Goal: Task Accomplishment & Management: Manage account settings

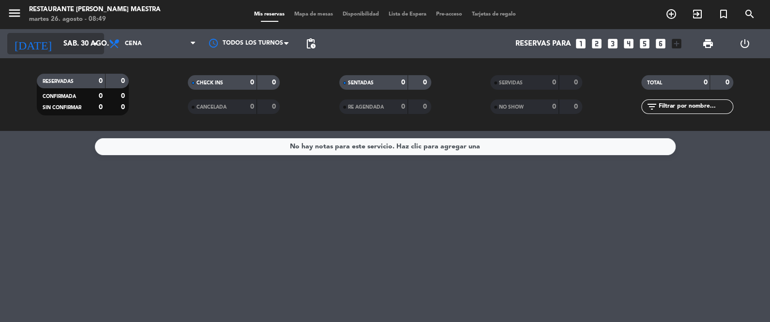
click at [77, 34] on div "[DATE] [DATE] arrow_drop_down" at bounding box center [55, 43] width 97 height 21
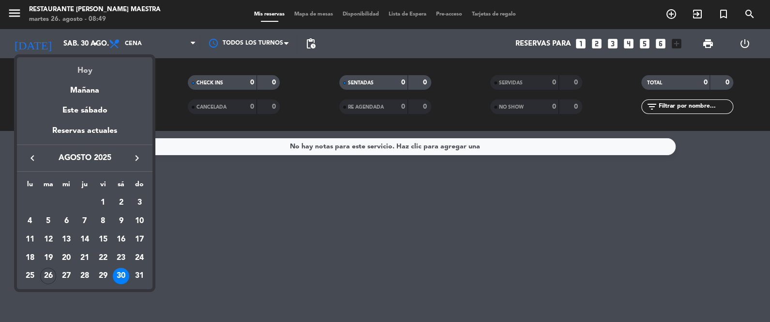
click at [80, 72] on div "Hoy" at bounding box center [85, 67] width 136 height 20
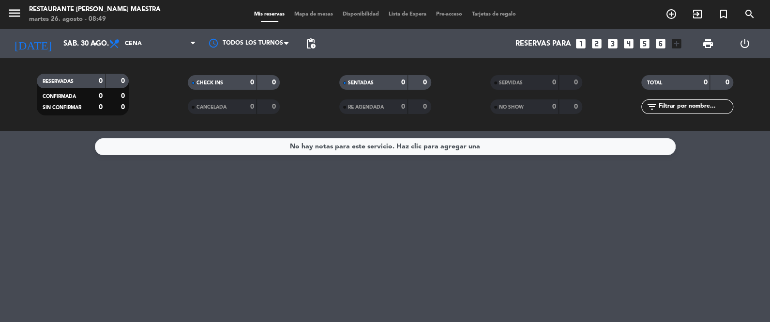
type input "[DATE] ago."
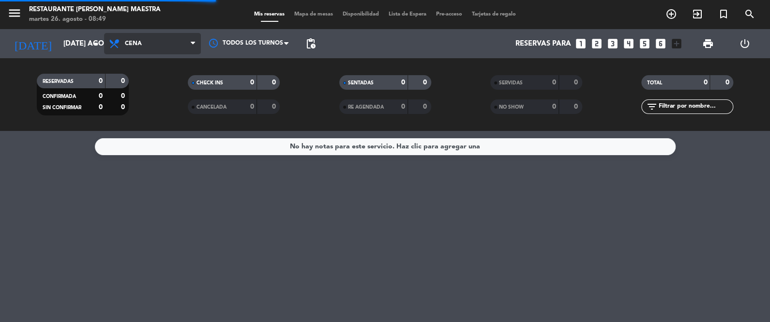
click at [140, 44] on span "Cena" at bounding box center [133, 43] width 17 height 7
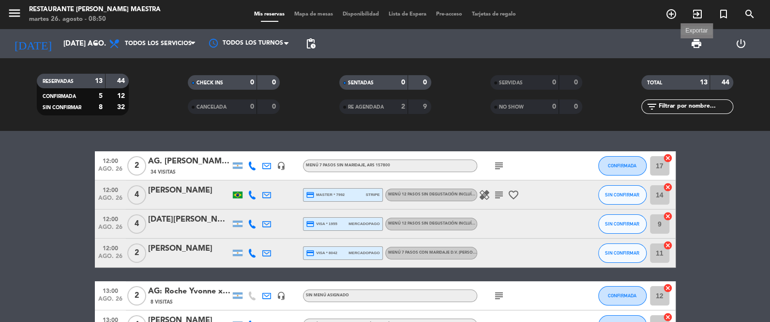
click at [694, 43] on span "print" at bounding box center [697, 44] width 12 height 12
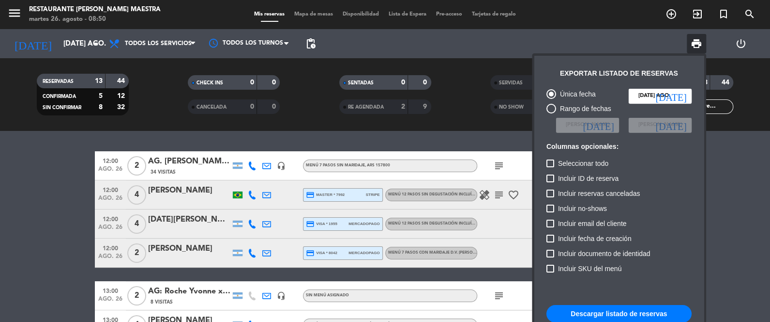
click at [631, 310] on button "Descargar listado de reservas" at bounding box center [619, 313] width 145 height 17
click at [53, 178] on div at bounding box center [385, 161] width 770 height 322
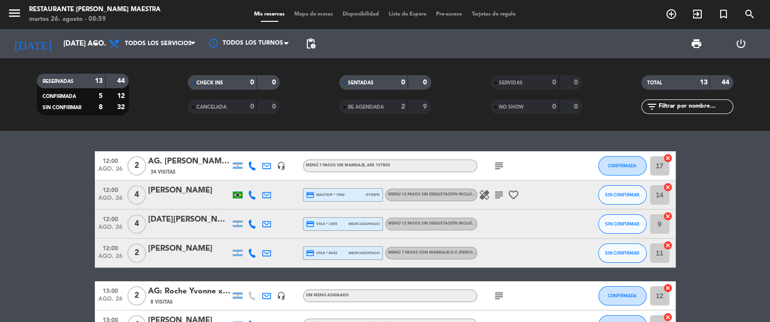
click at [499, 164] on icon "subject" at bounding box center [499, 166] width 12 height 12
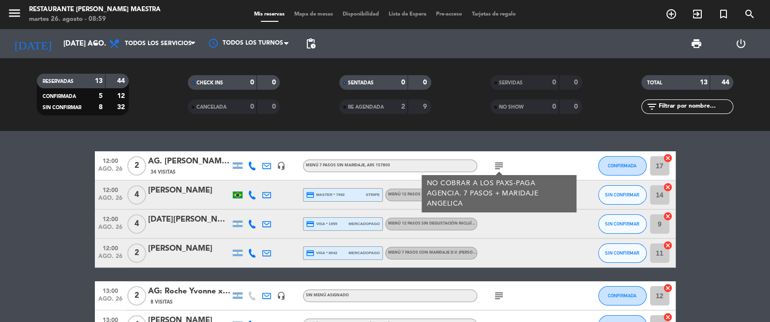
click at [511, 222] on div at bounding box center [520, 223] width 87 height 29
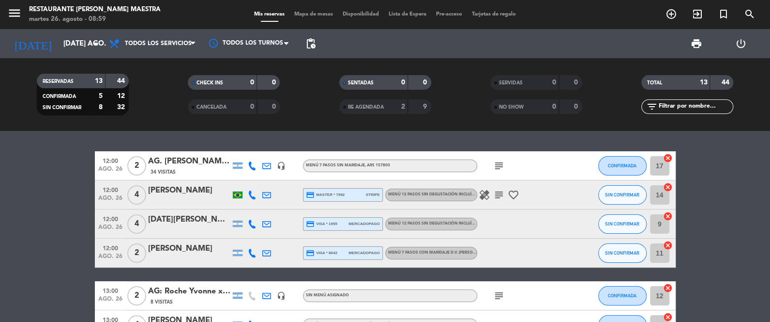
click at [499, 194] on icon "subject" at bounding box center [499, 195] width 12 height 12
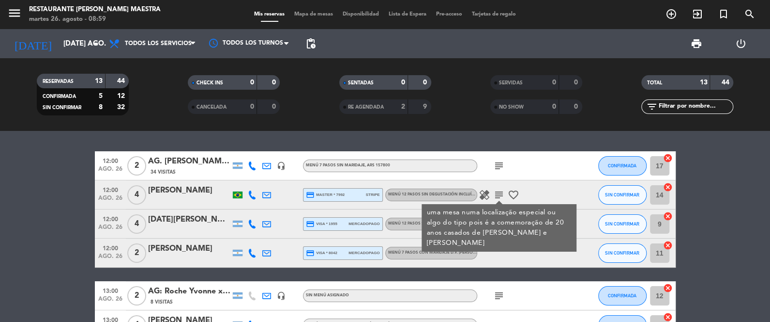
click at [499, 194] on icon "subject" at bounding box center [499, 195] width 12 height 12
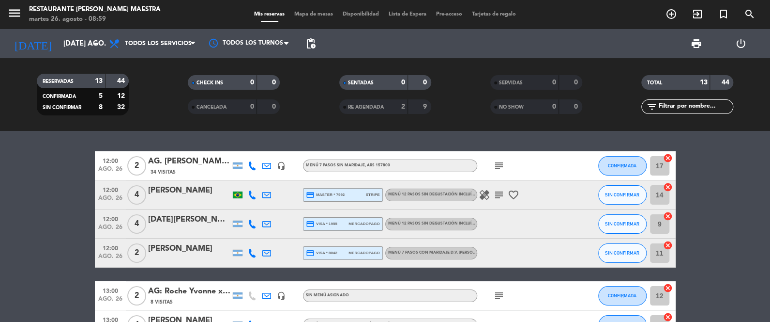
click at [513, 194] on icon "favorite_border" at bounding box center [514, 195] width 12 height 12
click at [486, 190] on icon "healing" at bounding box center [485, 195] width 12 height 12
drag, startPoint x: 251, startPoint y: 224, endPoint x: 262, endPoint y: 222, distance: 11.3
click at [251, 223] on icon at bounding box center [252, 223] width 9 height 9
click at [273, 210] on span at bounding box center [277, 208] width 8 height 8
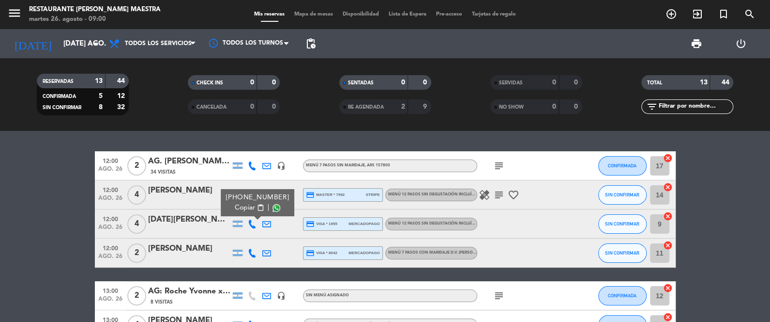
click at [400, 220] on div "Menú 12 pasos sin degustación incluída" at bounding box center [432, 223] width 89 height 6
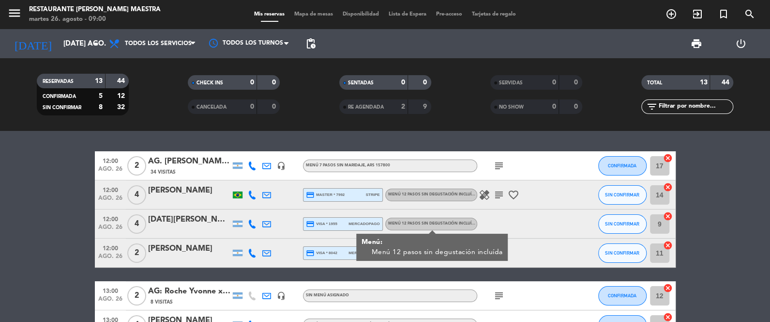
click at [400, 219] on div "Menú 12 pasos sin degustación incluída" at bounding box center [431, 223] width 92 height 13
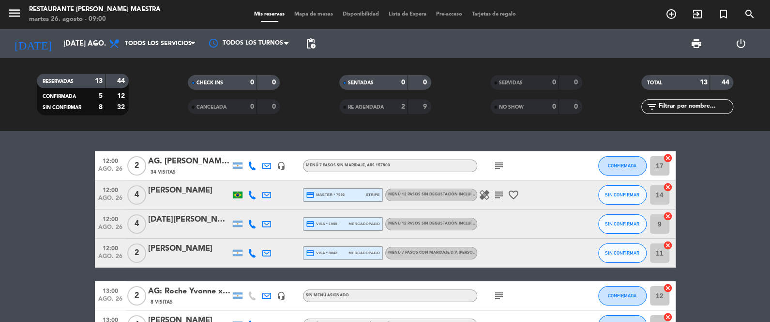
click at [253, 222] on icon at bounding box center [252, 223] width 9 height 9
drag, startPoint x: 253, startPoint y: 222, endPoint x: 266, endPoint y: 211, distance: 17.5
click at [253, 223] on icon at bounding box center [252, 223] width 9 height 9
click at [307, 46] on span "pending_actions" at bounding box center [311, 44] width 12 height 12
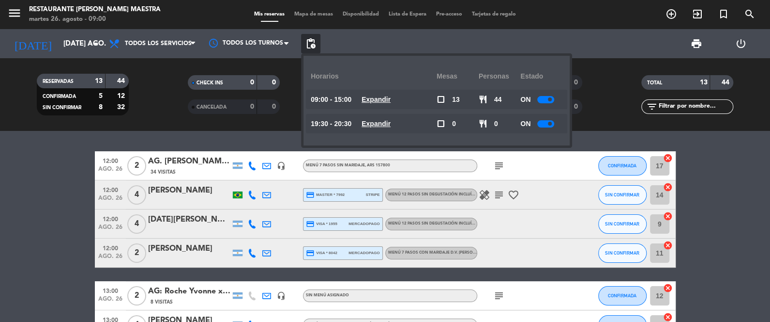
click at [544, 98] on div at bounding box center [546, 99] width 17 height 7
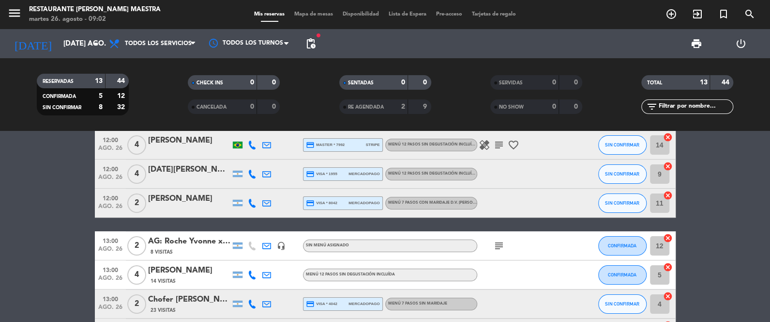
scroll to position [48, 0]
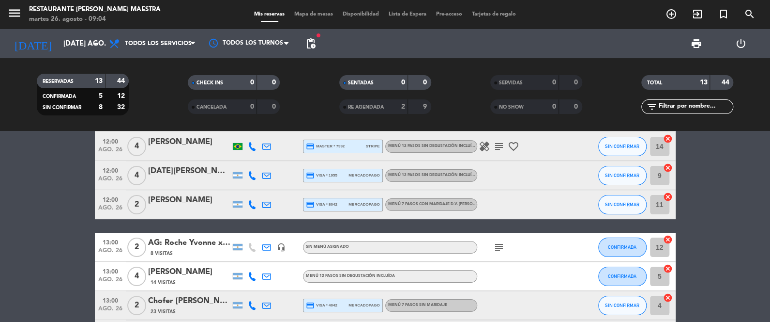
click at [253, 204] on icon at bounding box center [252, 204] width 9 height 9
click at [273, 190] on span at bounding box center [277, 189] width 8 height 8
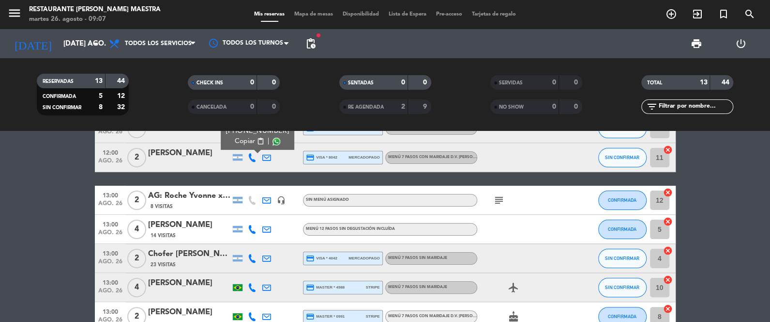
scroll to position [97, 0]
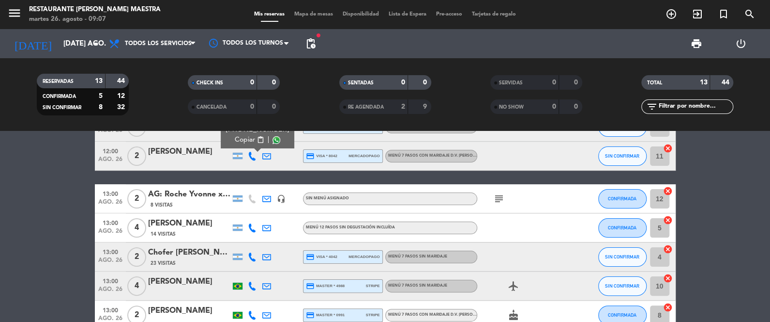
click at [249, 227] on icon at bounding box center [252, 227] width 9 height 9
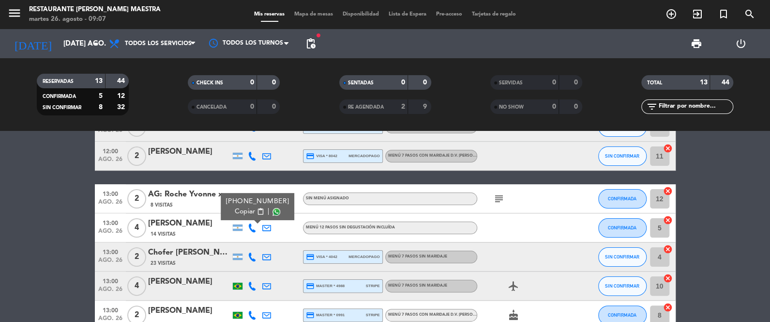
click at [273, 212] on span at bounding box center [277, 212] width 8 height 8
